Goal: Find specific page/section: Find specific page/section

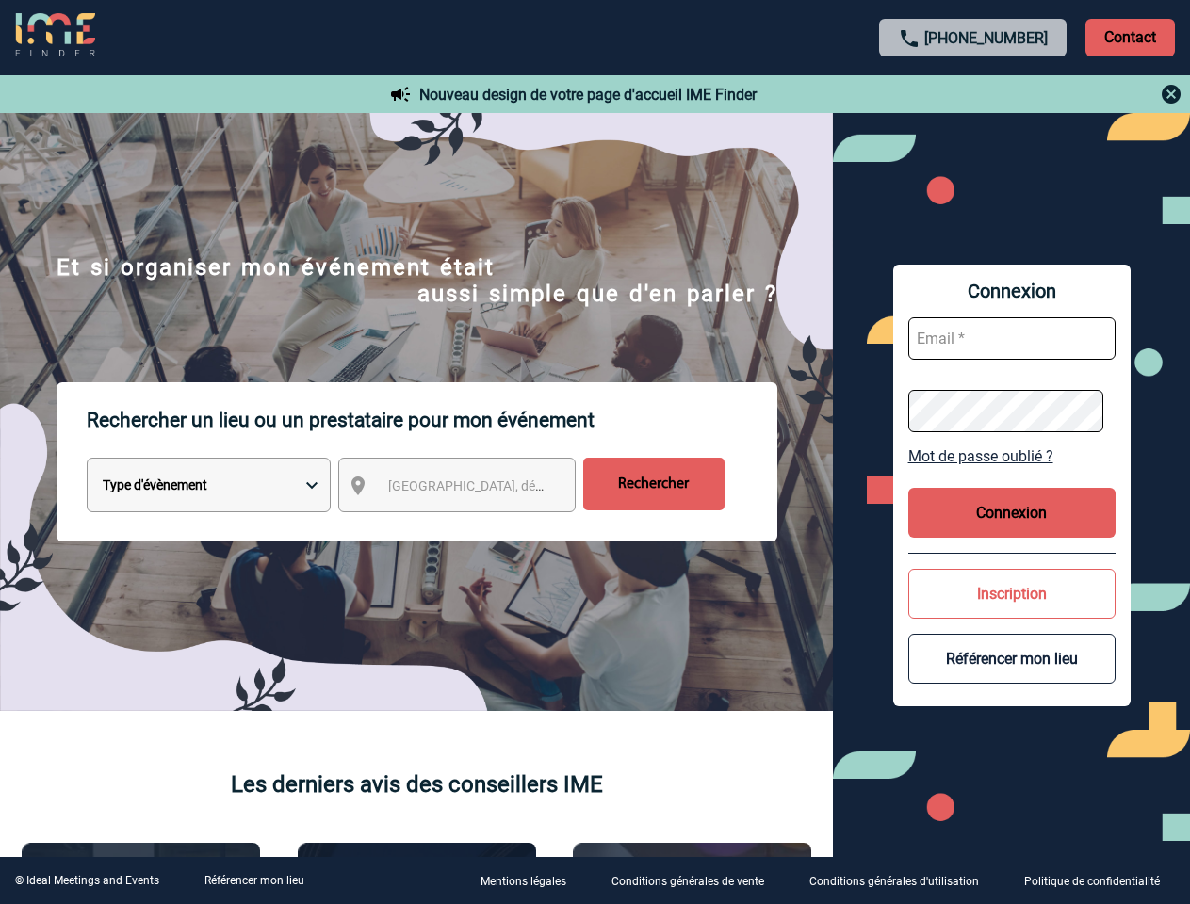
click at [594, 452] on p "Rechercher un lieu ou un prestataire pour mon événement" at bounding box center [432, 419] width 690 height 75
click at [1129, 37] on p "Contact" at bounding box center [1129, 38] width 89 height 38
click at [973, 94] on div at bounding box center [973, 94] width 419 height 23
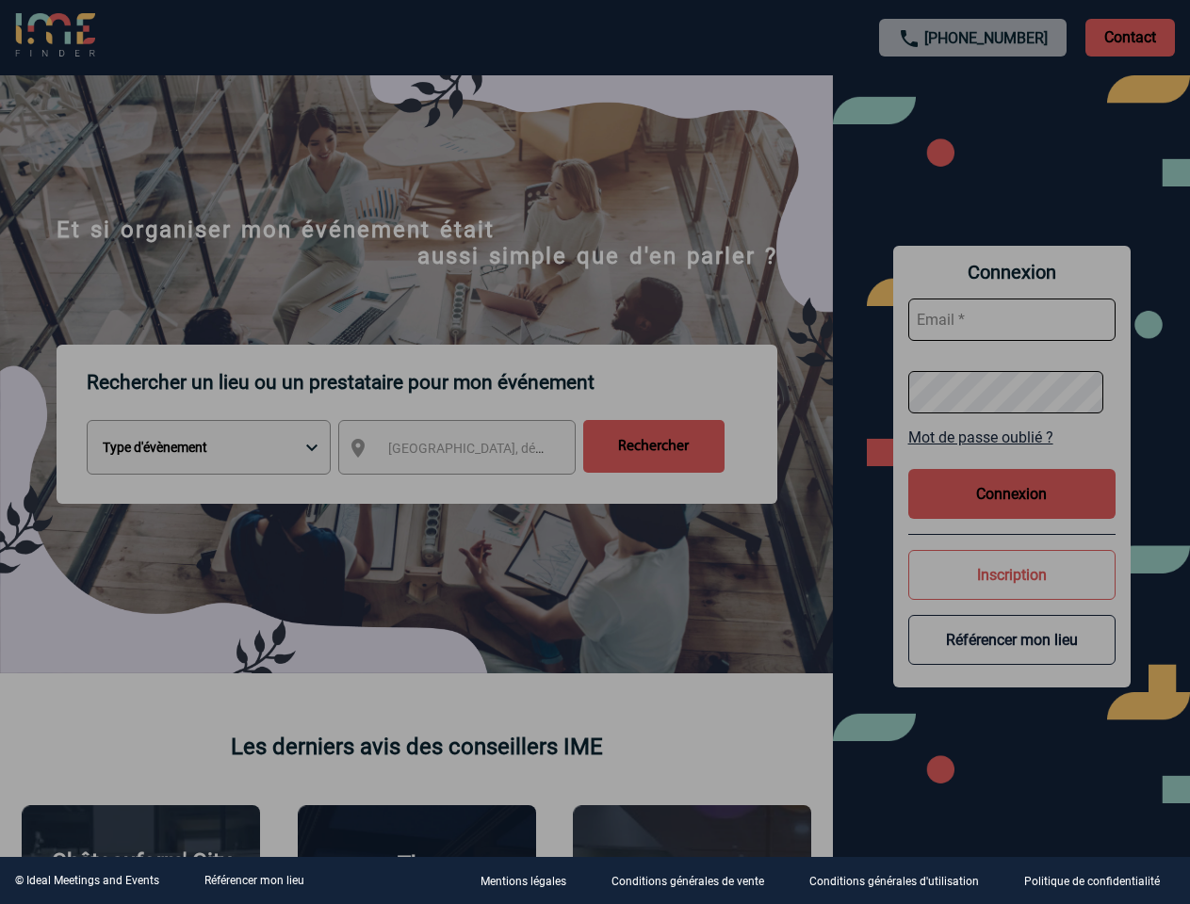
click at [474, 489] on div at bounding box center [595, 452] width 1190 height 904
click at [1012, 456] on div at bounding box center [595, 452] width 1190 height 904
click at [1012, 512] on div at bounding box center [595, 452] width 1190 height 904
click at [1012, 593] on div at bounding box center [595, 452] width 1190 height 904
click at [1012, 658] on div at bounding box center [595, 452] width 1190 height 904
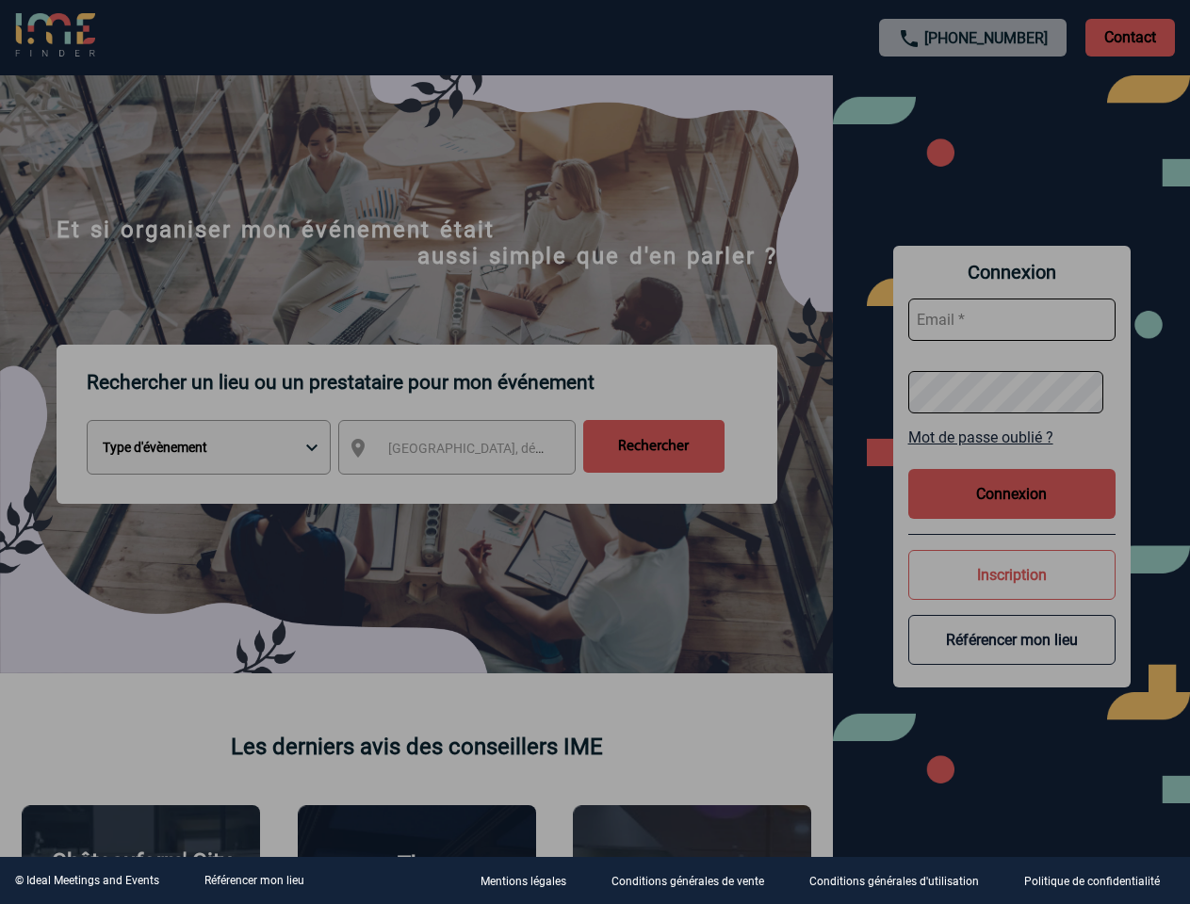
click at [253, 881] on link "Référencer mon lieu" at bounding box center [254, 880] width 100 height 13
